Goal: Information Seeking & Learning: Learn about a topic

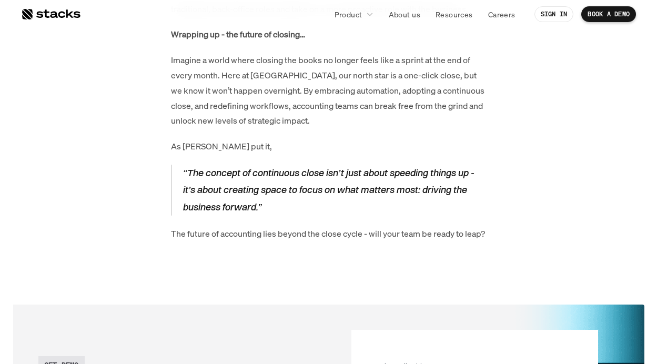
scroll to position [2644, 0]
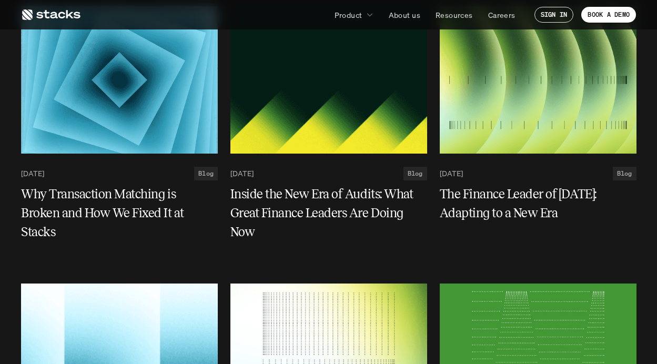
scroll to position [2108, 0]
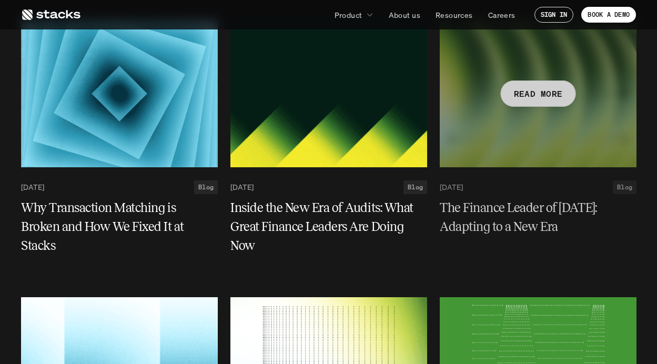
click at [523, 142] on div at bounding box center [538, 93] width 197 height 147
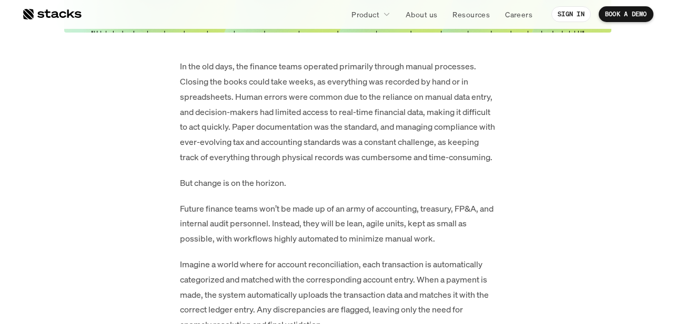
scroll to position [347, 0]
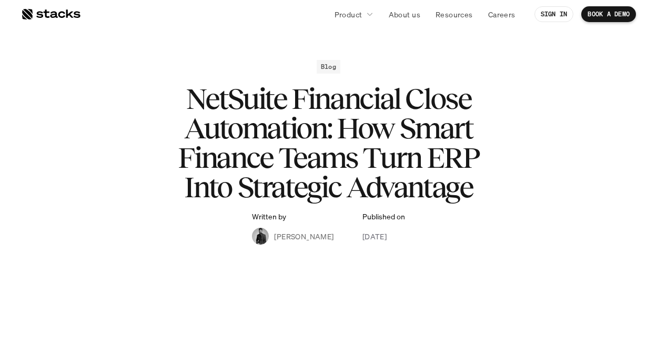
scroll to position [30, 0]
